Goal: Task Accomplishment & Management: Complete application form

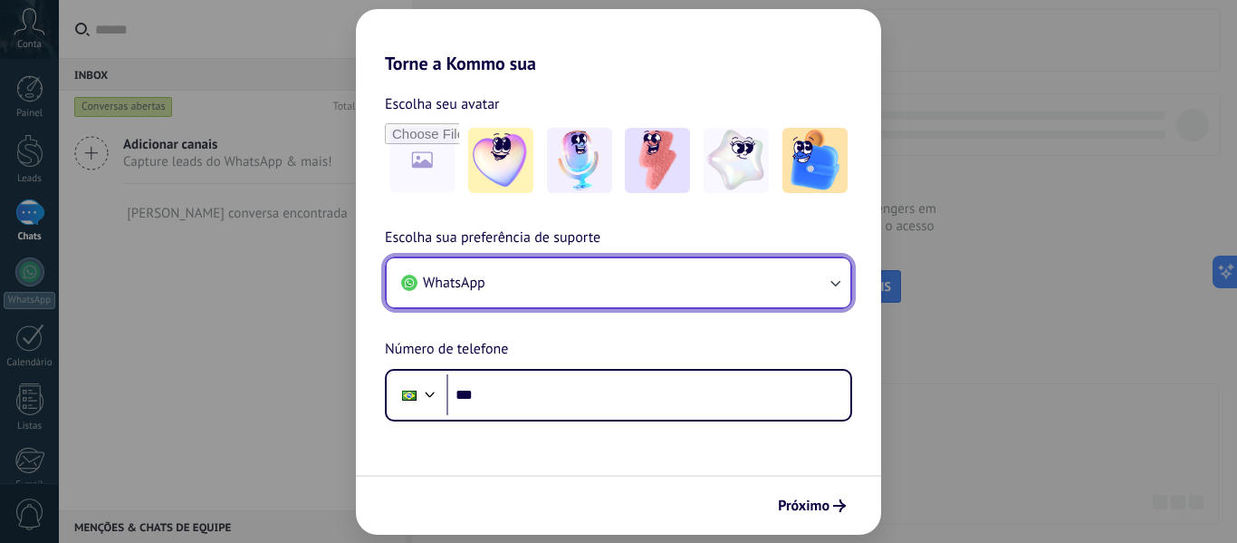
click at [450, 274] on span "WhatsApp" at bounding box center [454, 283] width 62 height 18
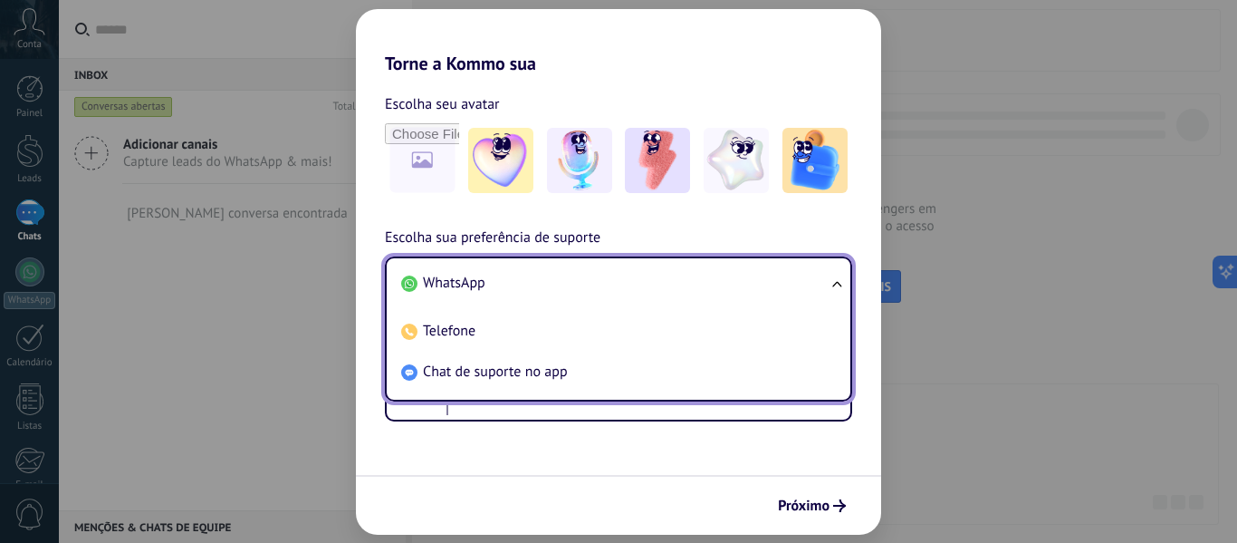
click at [450, 272] on li "WhatsApp" at bounding box center [615, 283] width 442 height 41
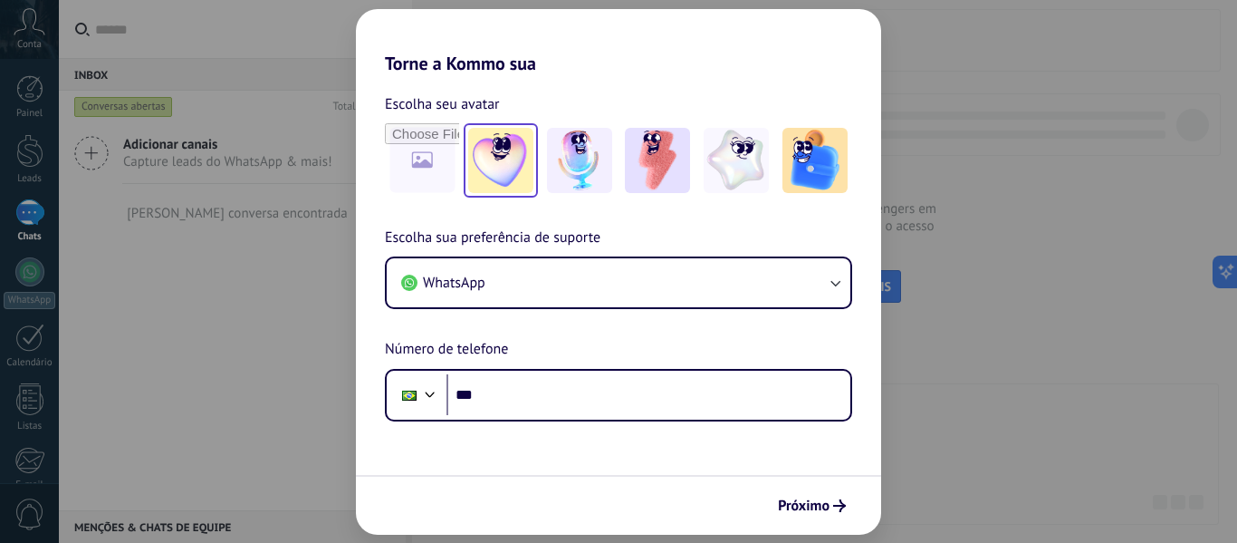
click at [485, 163] on img at bounding box center [500, 160] width 65 height 65
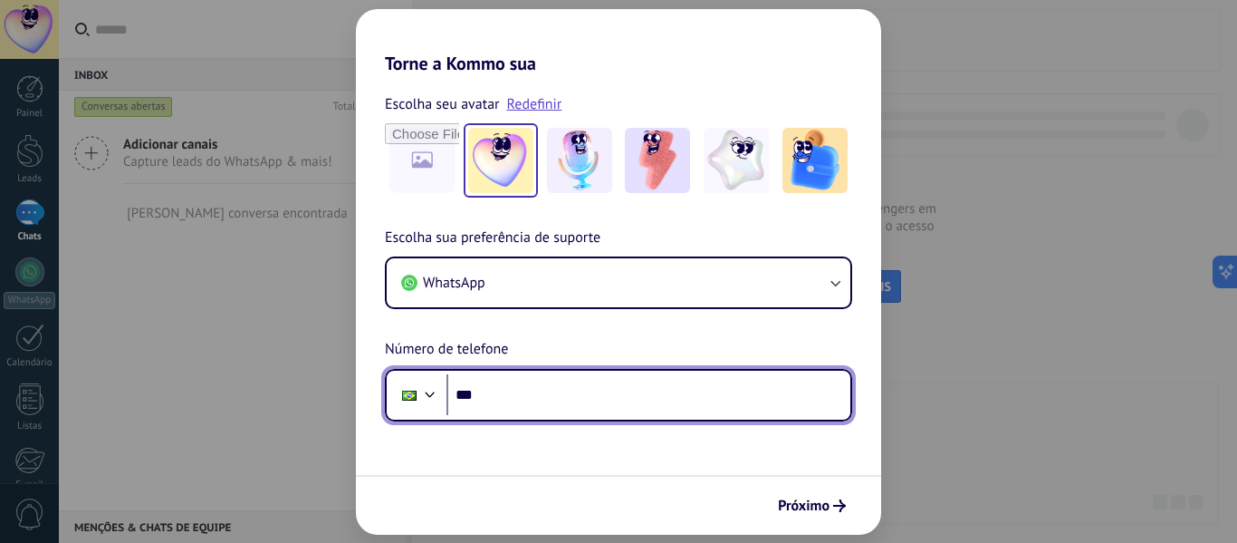
click at [511, 397] on input "***" at bounding box center [649, 395] width 404 height 42
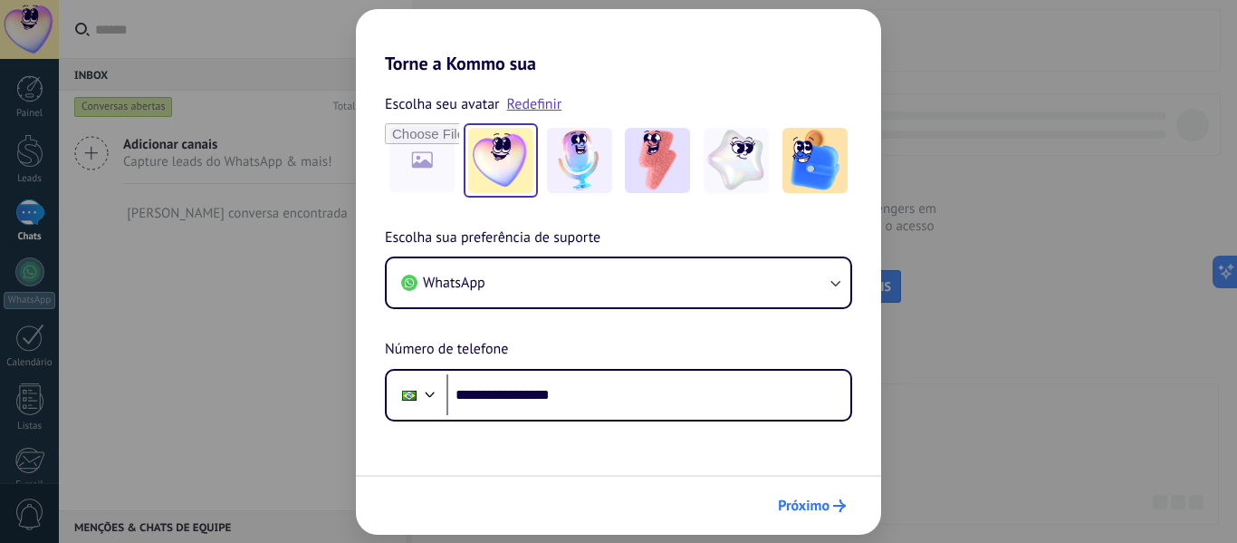
click at [810, 509] on span "Próximo" at bounding box center [804, 505] width 52 height 13
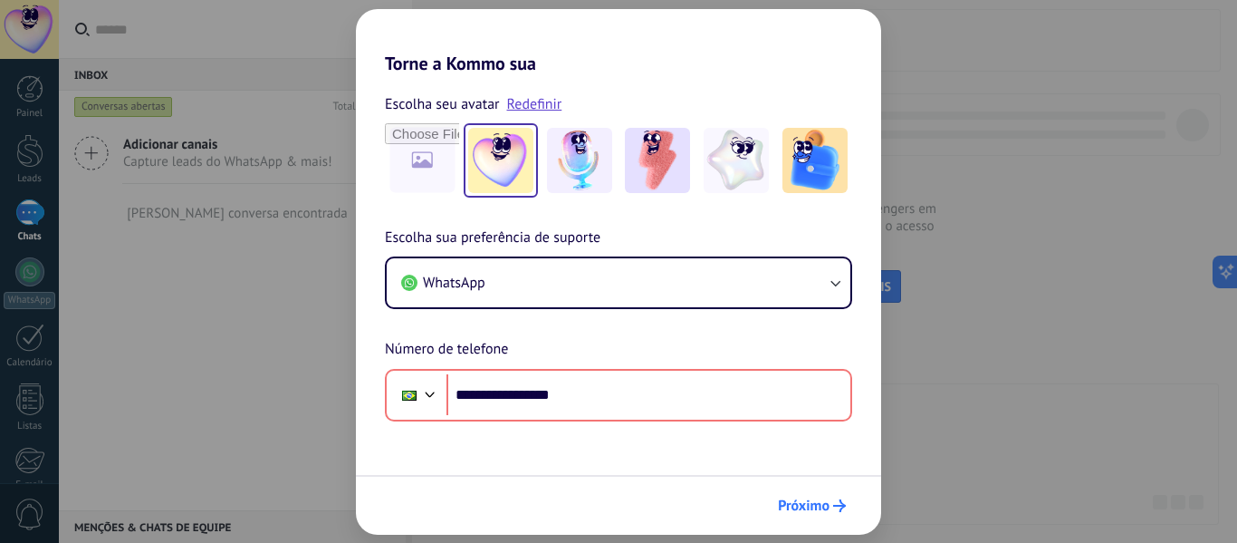
click at [803, 500] on span "Próximo" at bounding box center [804, 505] width 52 height 13
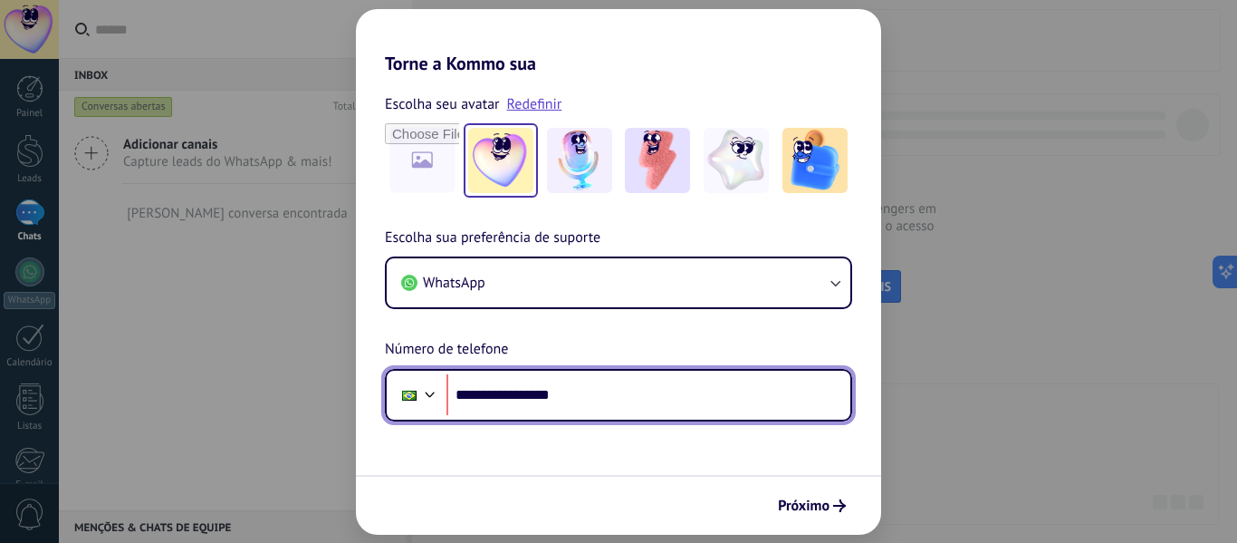
click at [518, 392] on input "**********" at bounding box center [649, 395] width 404 height 42
click at [515, 389] on input "**********" at bounding box center [649, 395] width 404 height 42
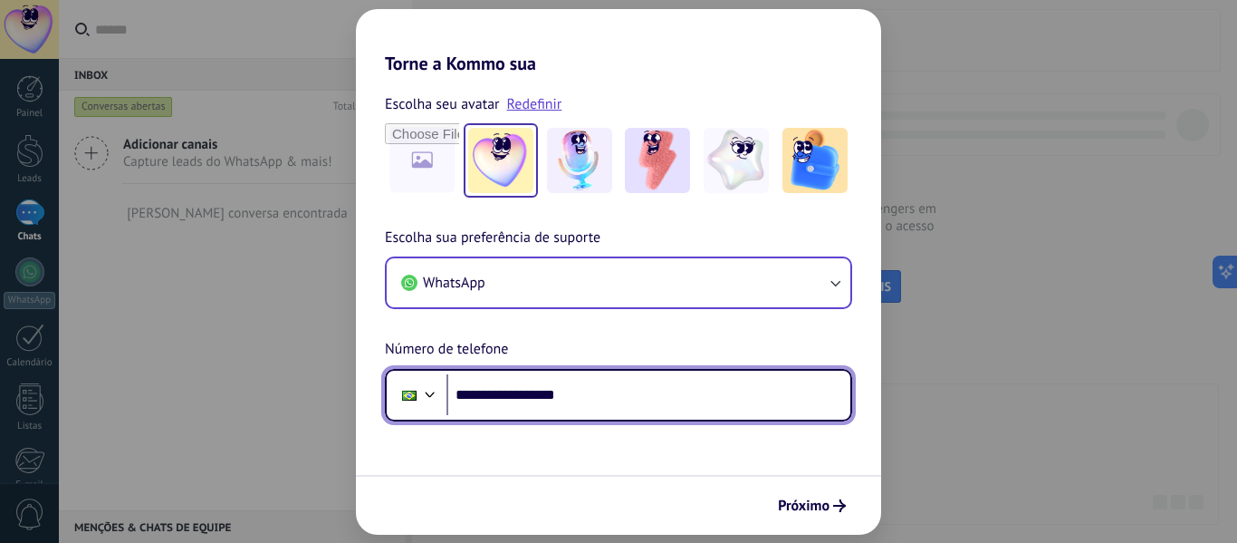
type input "**********"
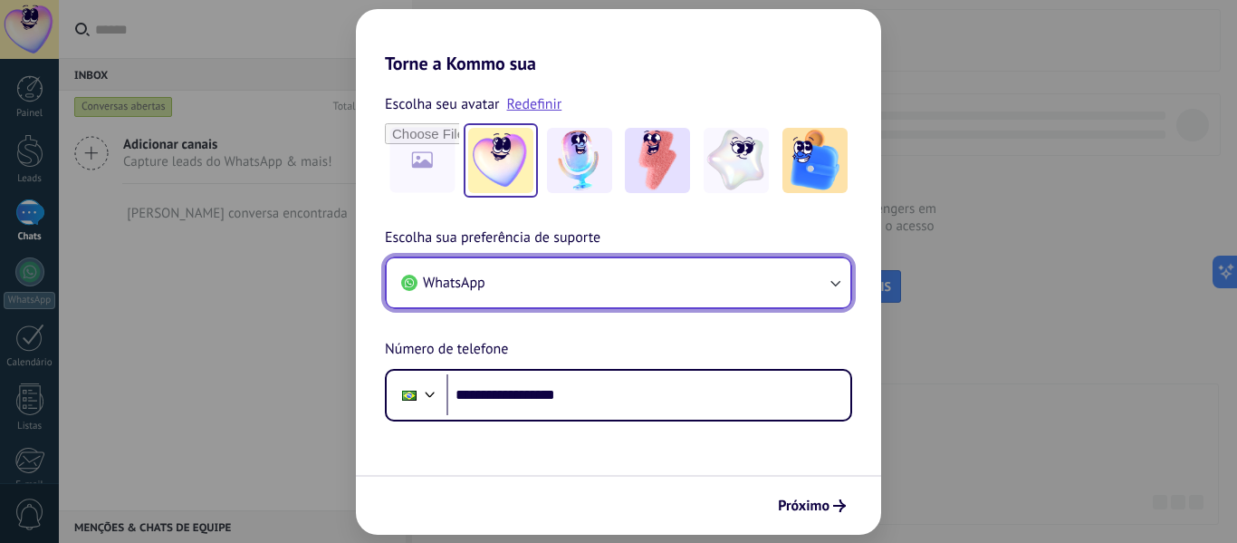
click at [838, 288] on icon "button" at bounding box center [835, 283] width 18 height 18
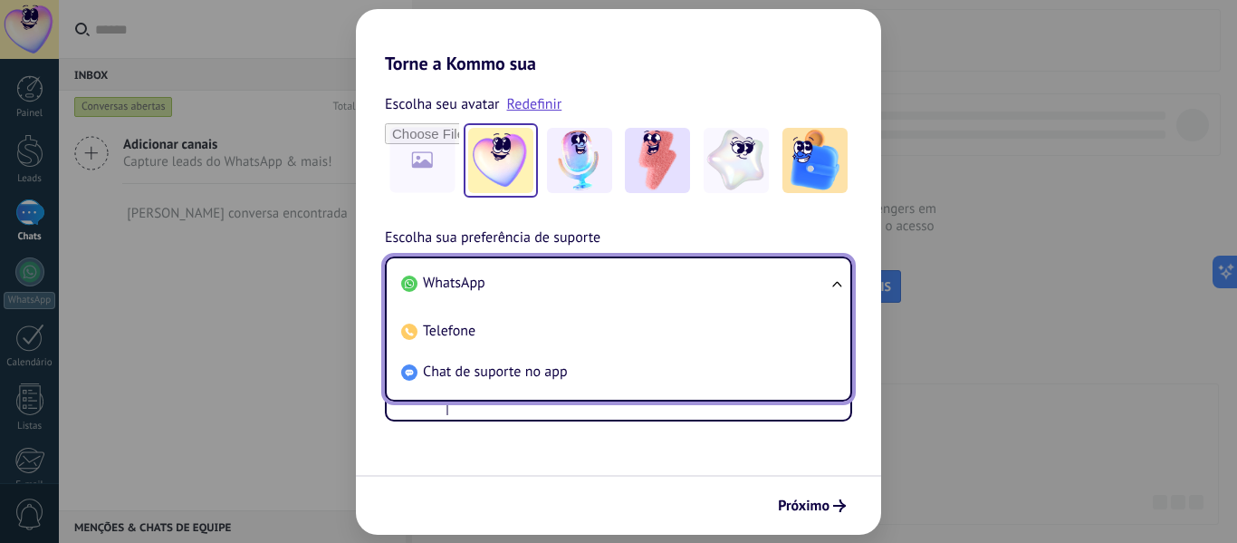
click at [838, 288] on ul "WhatsApp Telefone Chat de suporte no app" at bounding box center [618, 328] width 467 height 145
click at [834, 288] on ul "WhatsApp Telefone Chat de suporte no app" at bounding box center [618, 328] width 467 height 145
click at [834, 283] on ul "WhatsApp Telefone Chat de suporte no app" at bounding box center [618, 328] width 467 height 145
click at [486, 422] on form "**********" at bounding box center [618, 304] width 525 height 460
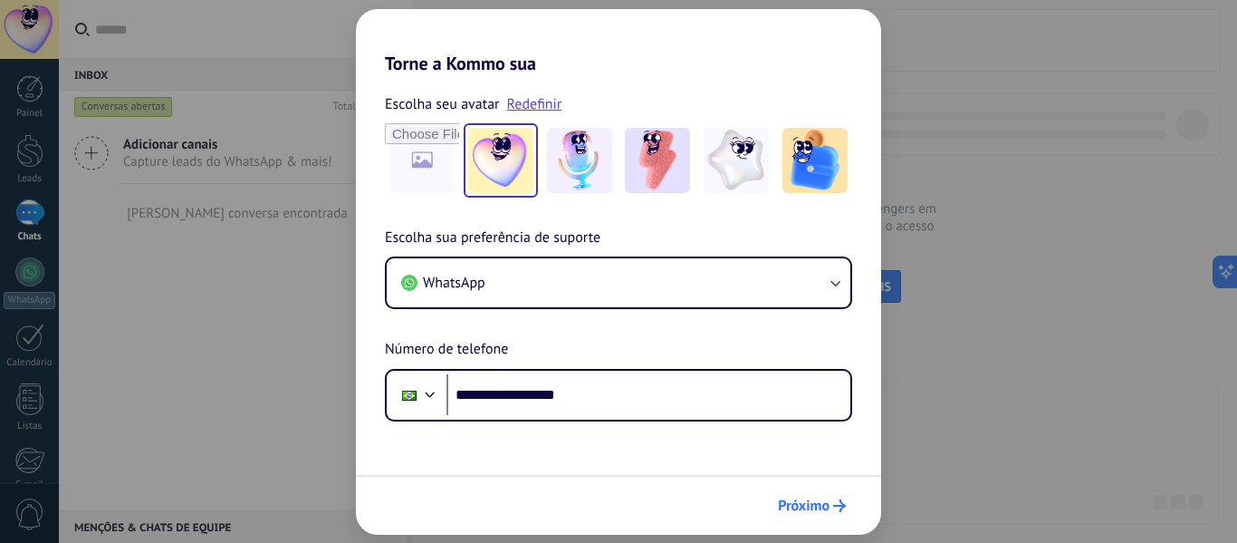
click at [819, 503] on span "Próximo" at bounding box center [804, 505] width 52 height 13
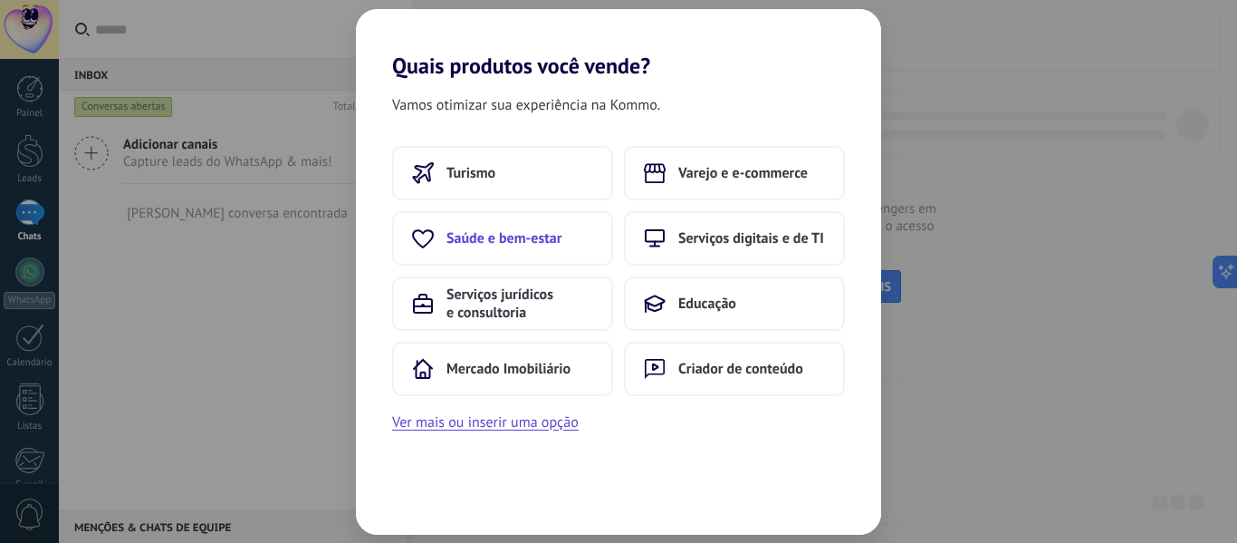
click at [540, 229] on span "Saúde e bem-estar" at bounding box center [504, 238] width 115 height 18
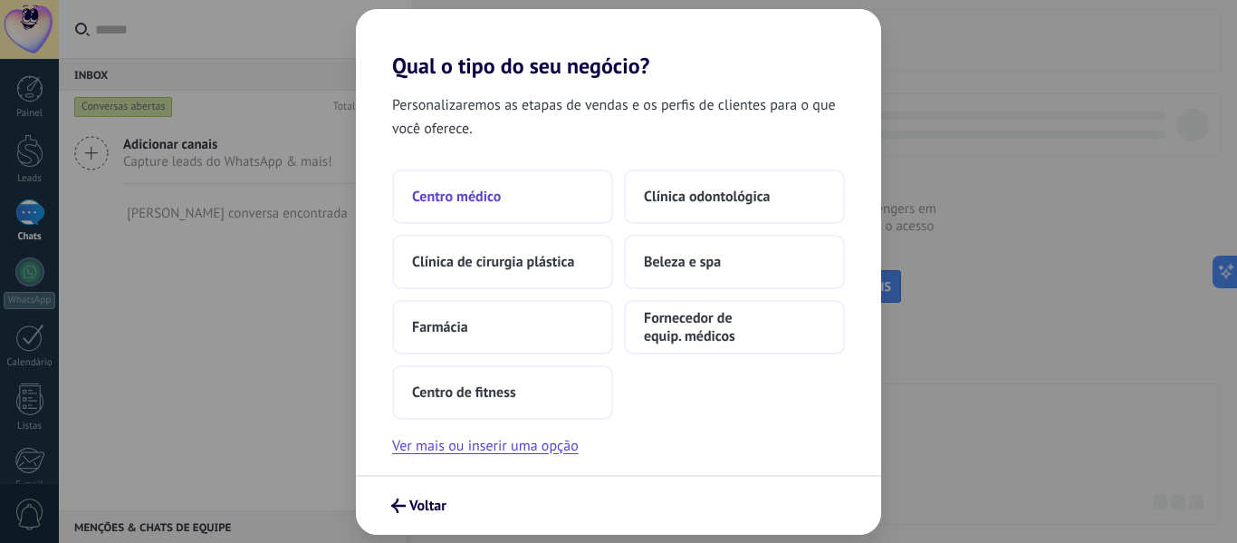
click at [504, 186] on button "Centro médico" at bounding box center [502, 196] width 221 height 54
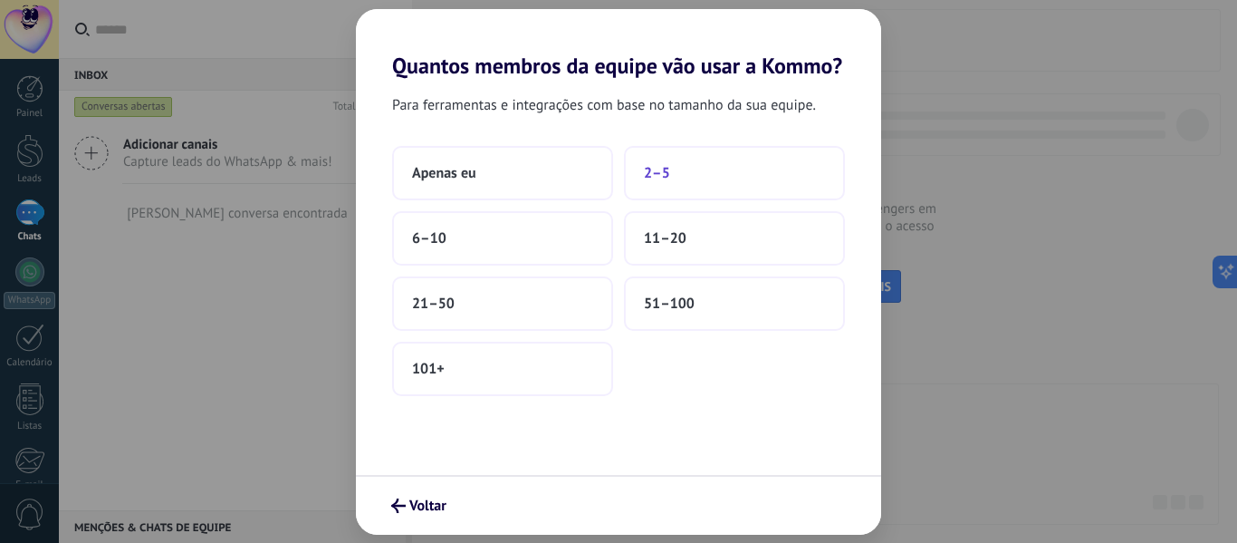
click at [717, 179] on button "2–5" at bounding box center [734, 173] width 221 height 54
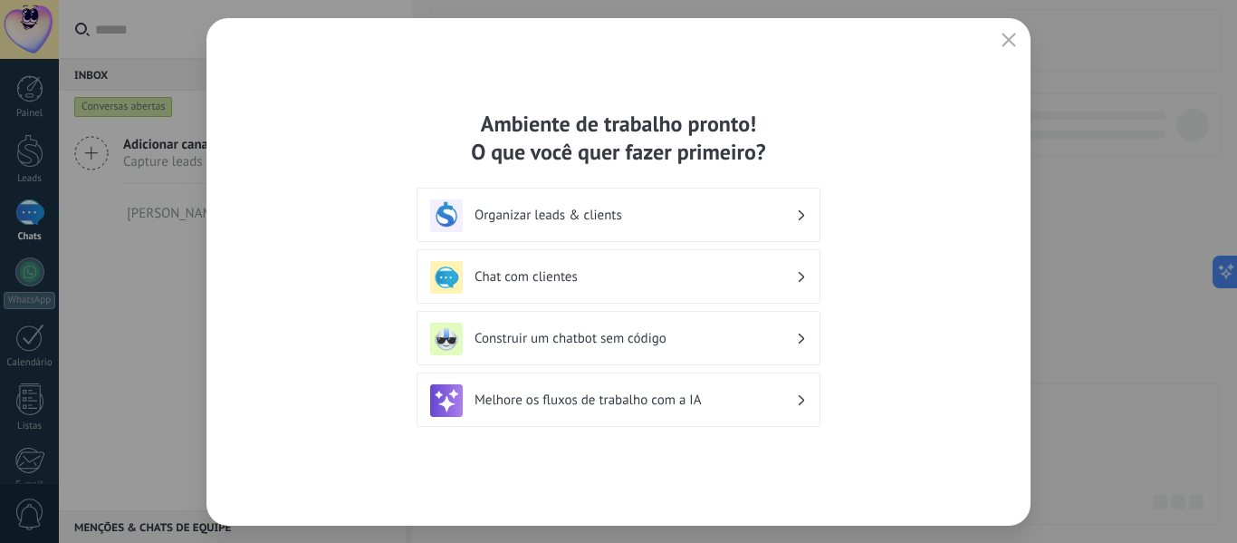
click at [545, 222] on h3 "Organizar leads & clients" at bounding box center [636, 215] width 322 height 17
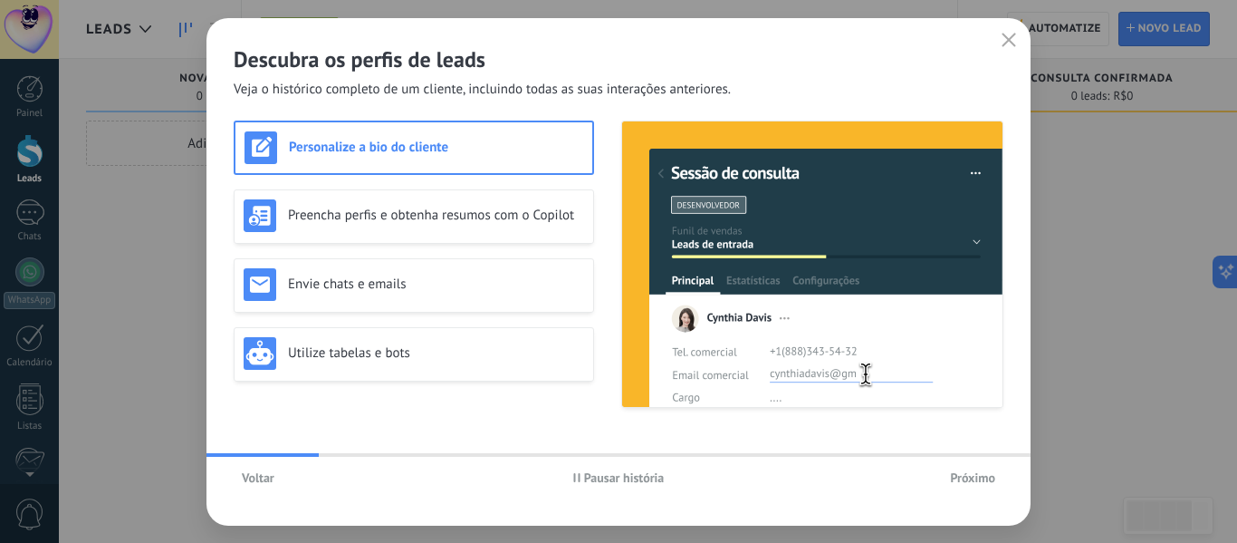
click at [983, 478] on span "Próximo" at bounding box center [972, 477] width 45 height 13
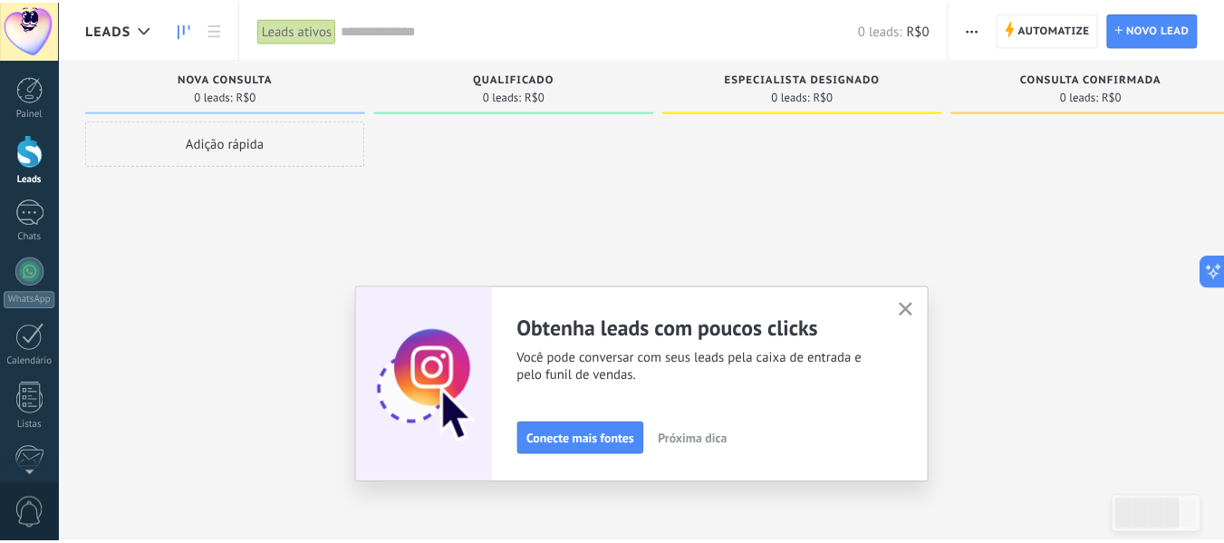
scroll to position [211, 0]
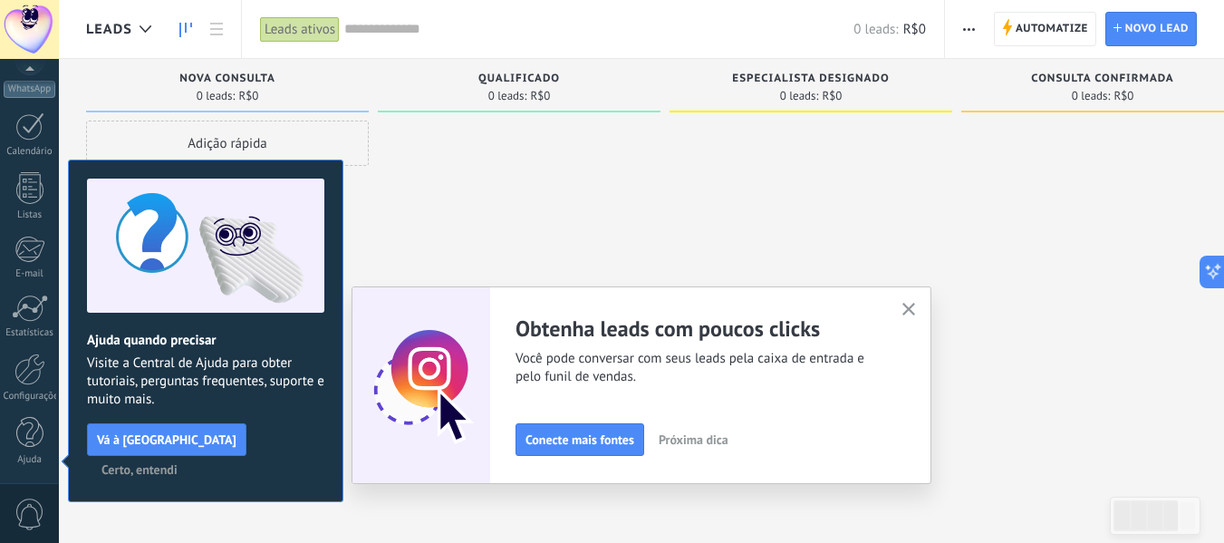
click at [916, 305] on use "button" at bounding box center [909, 310] width 14 height 14
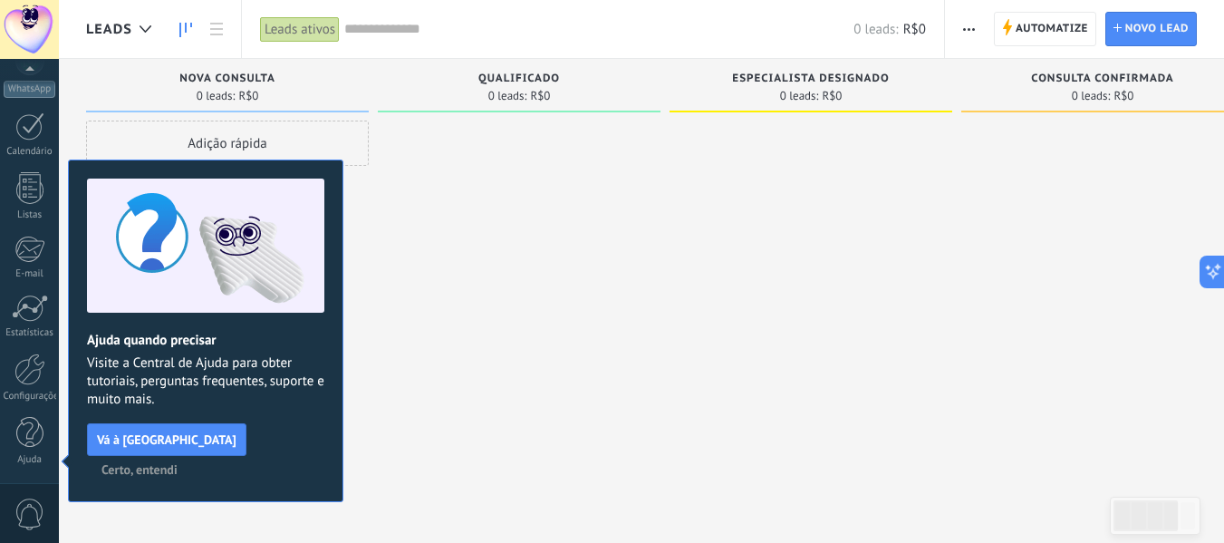
scroll to position [0, 0]
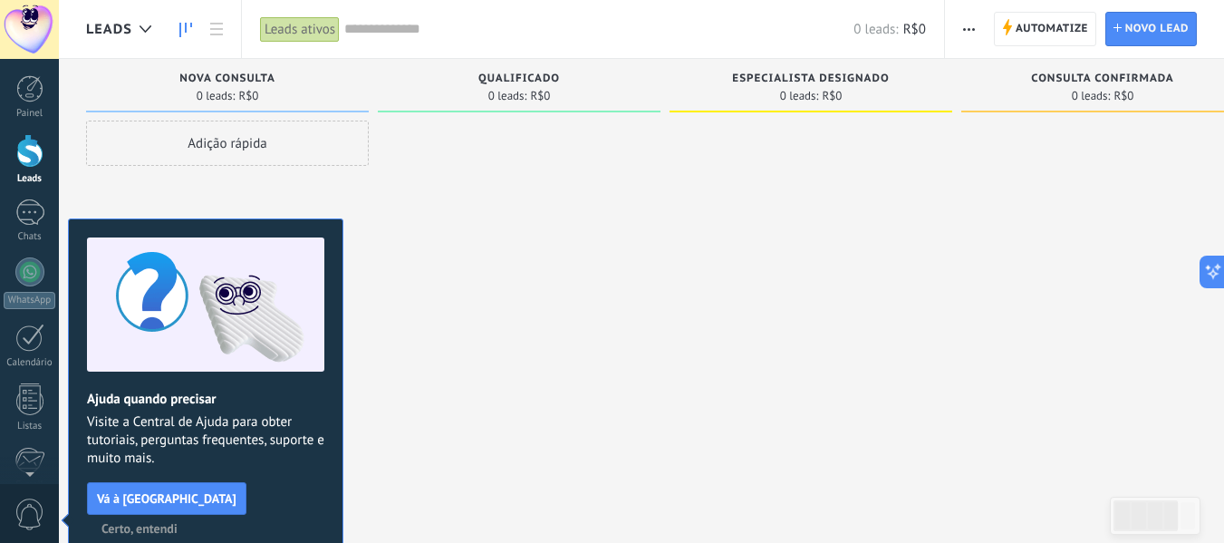
click at [178, 522] on span "Certo, entendi" at bounding box center [139, 528] width 76 height 13
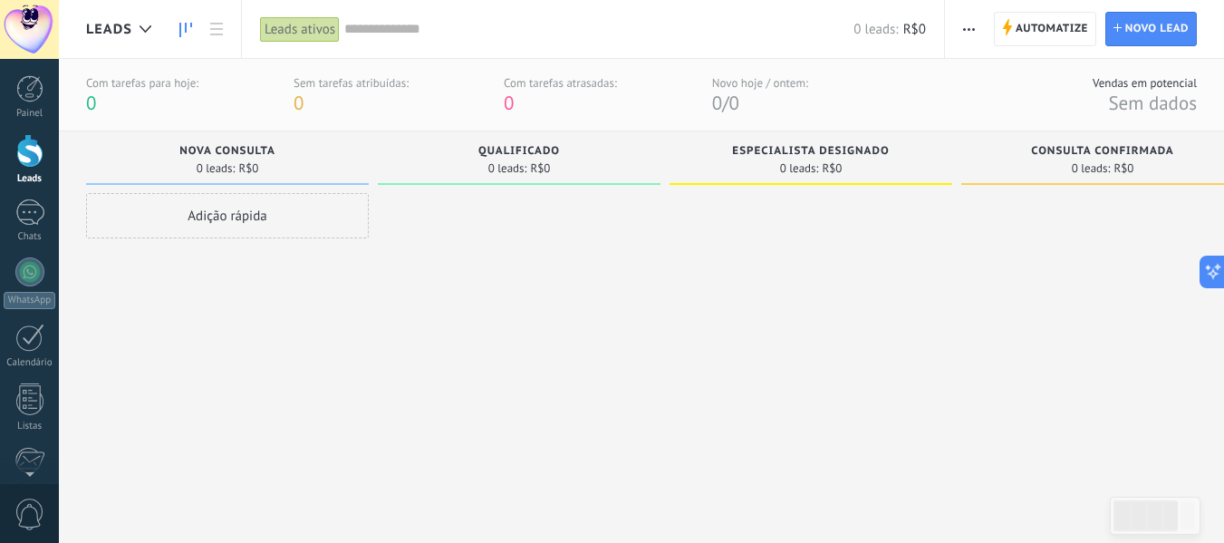
click at [50, 164] on link "Leads" at bounding box center [29, 159] width 59 height 51
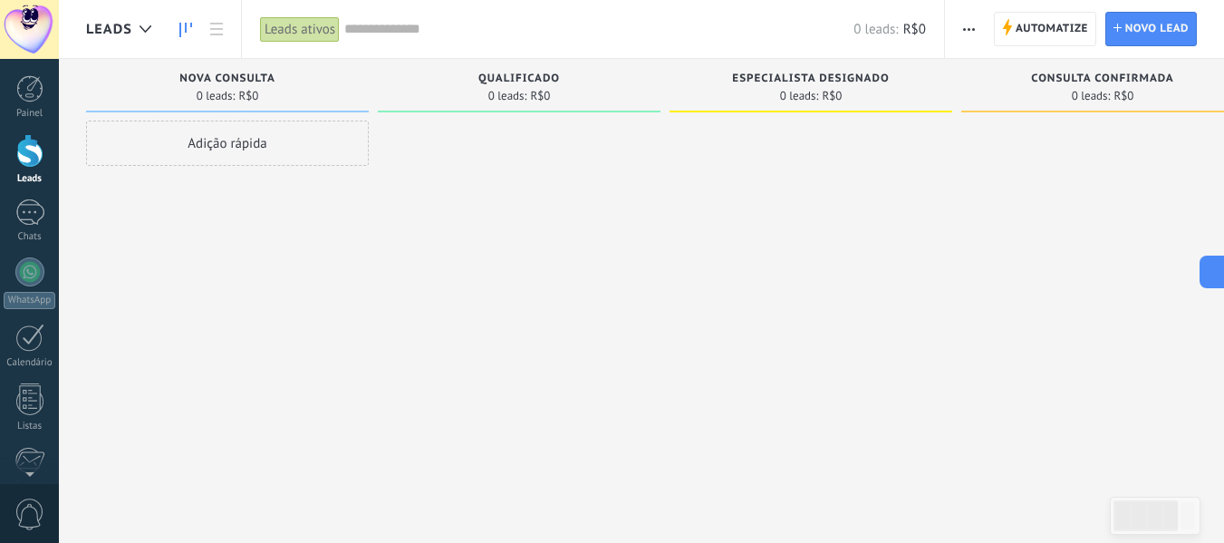
click at [27, 145] on div at bounding box center [29, 151] width 27 height 34
click at [18, 281] on div at bounding box center [29, 271] width 29 height 29
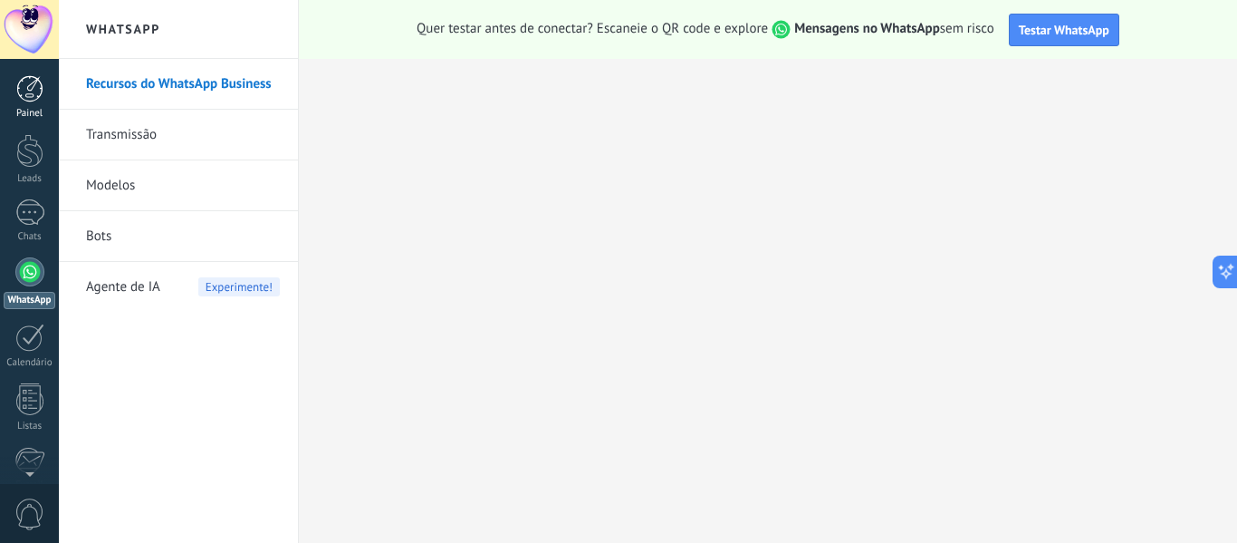
click at [39, 96] on div at bounding box center [29, 88] width 27 height 27
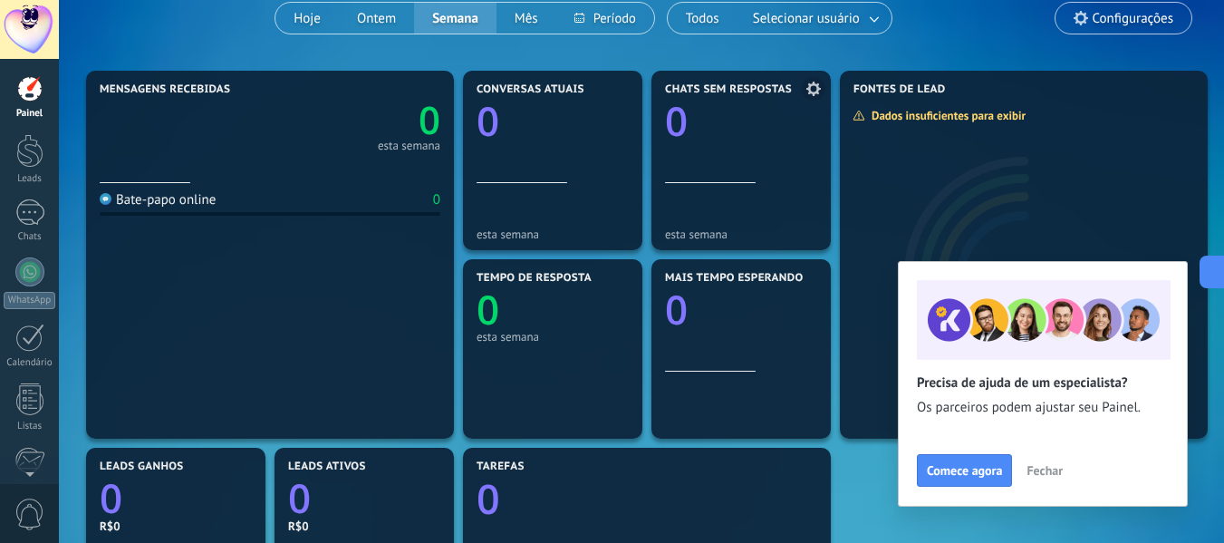
scroll to position [543, 0]
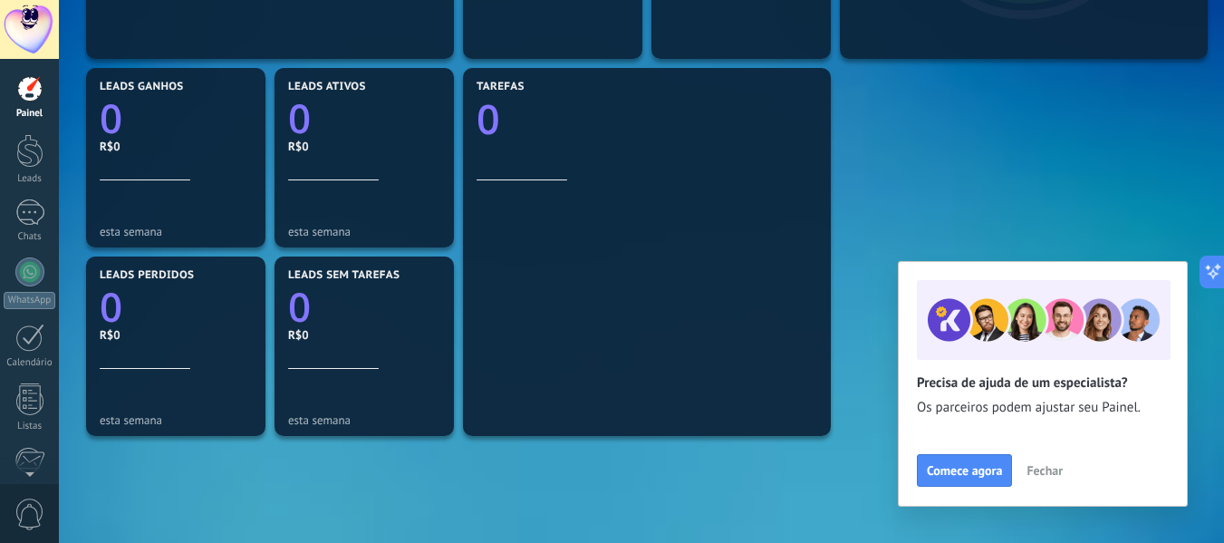
click at [1048, 473] on span "Fechar" at bounding box center [1044, 470] width 36 height 13
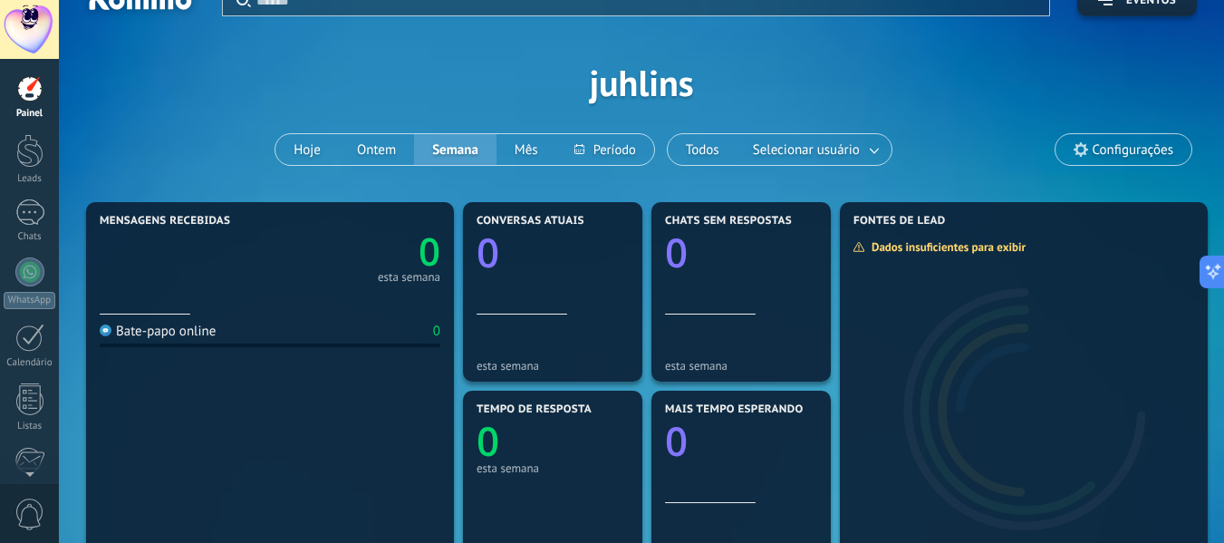
scroll to position [0, 0]
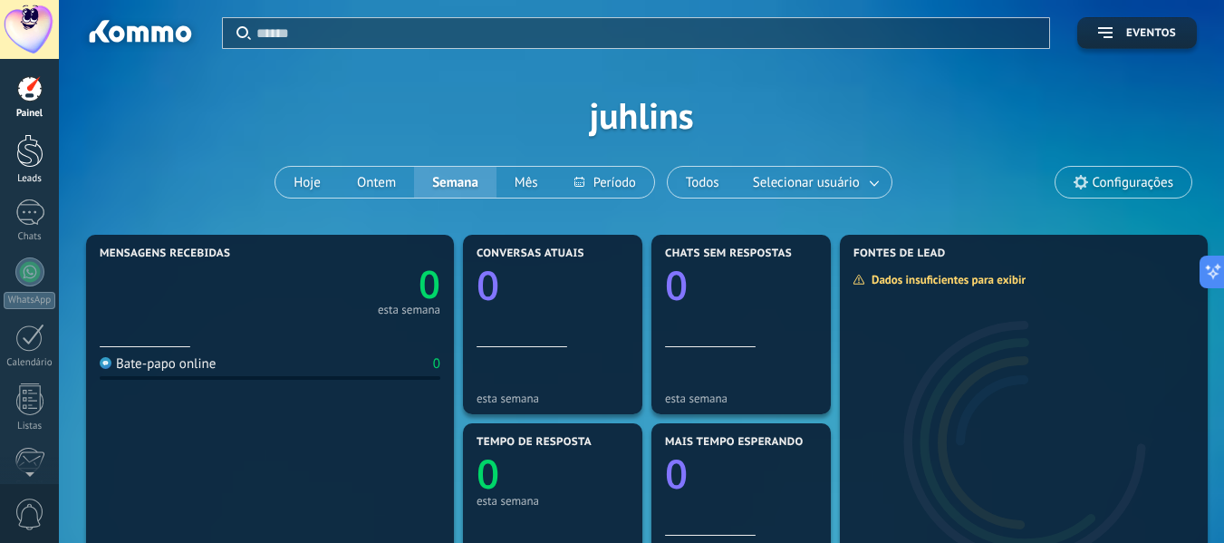
click at [45, 149] on link "Leads" at bounding box center [29, 159] width 59 height 51
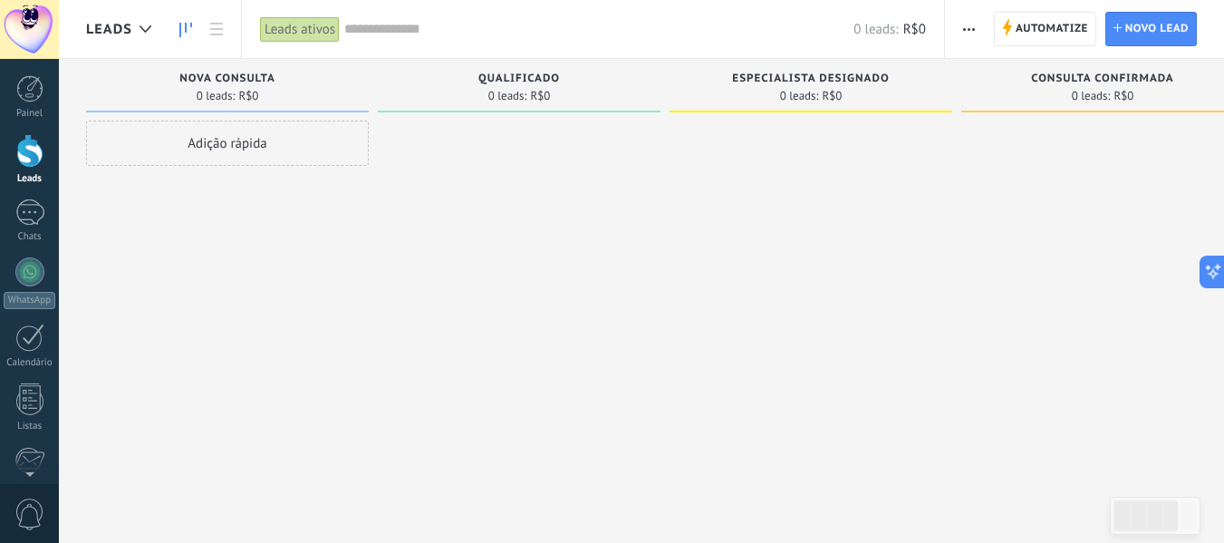
click at [26, 157] on div at bounding box center [29, 151] width 27 height 34
